Goal: Transaction & Acquisition: Purchase product/service

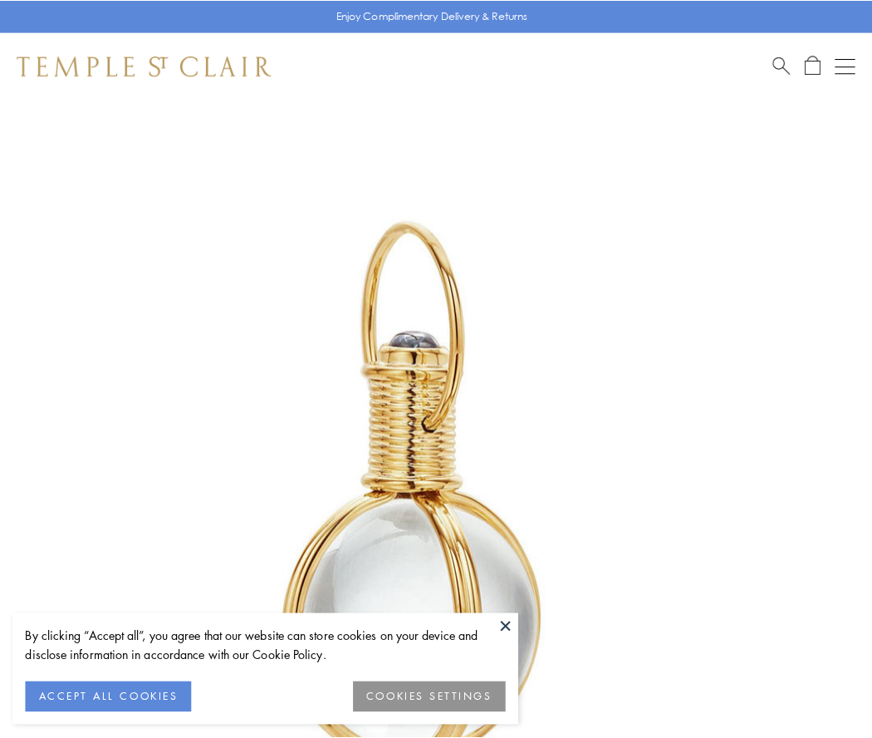
scroll to position [434, 0]
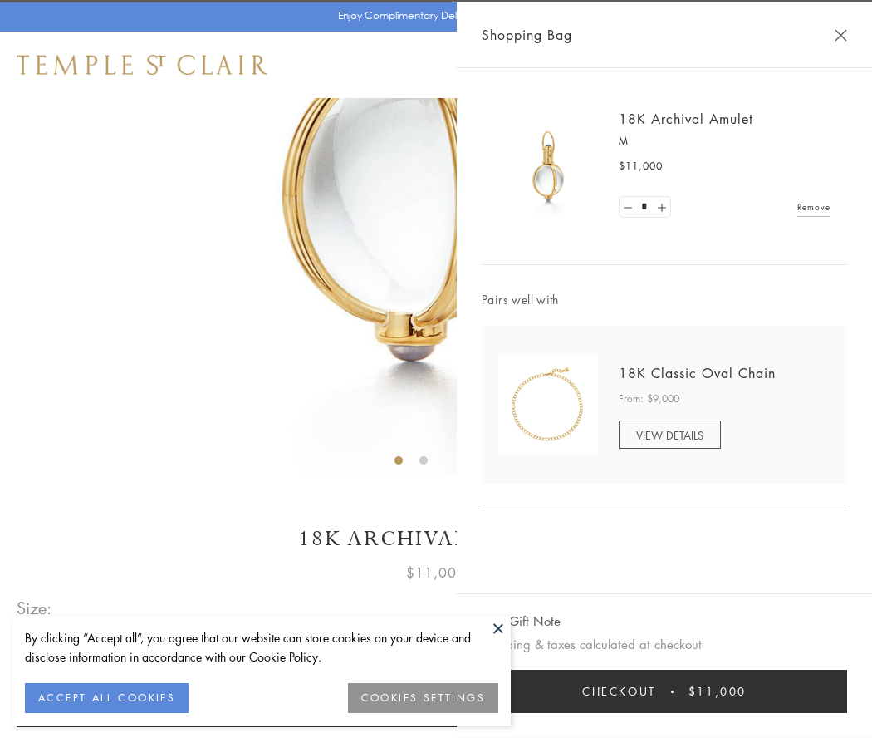
click at [665, 691] on button "Checkout $11,000" at bounding box center [665, 691] width 366 height 43
